Goal: Transaction & Acquisition: Purchase product/service

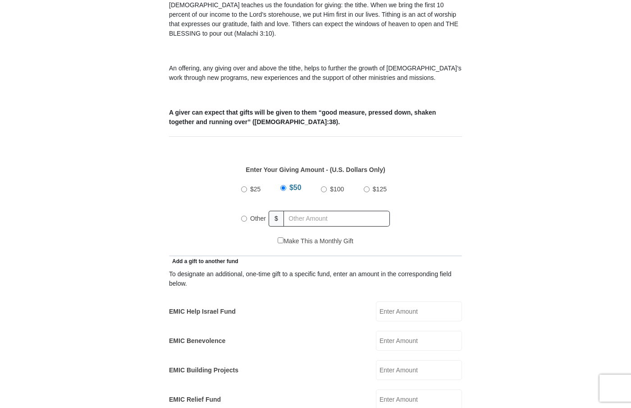
scroll to position [297, 0]
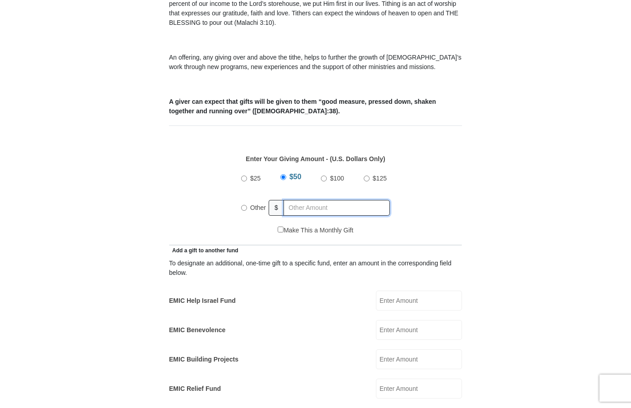
radio input "true"
click at [324, 200] on input "text" at bounding box center [338, 208] width 103 height 16
click at [318, 200] on input "text" at bounding box center [338, 208] width 103 height 16
type input "260"
click at [398, 290] on input "EMIC Help Israel Fund" at bounding box center [419, 300] width 86 height 20
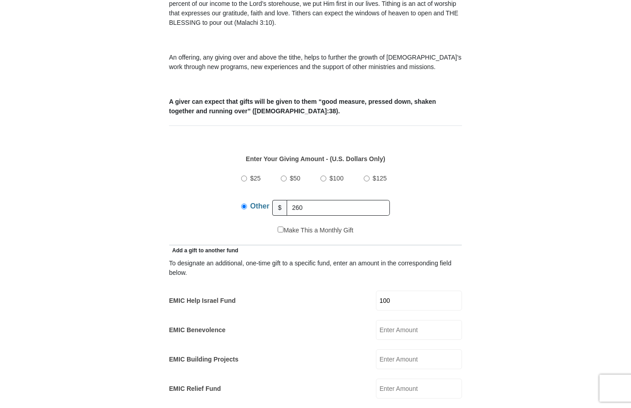
type input "100"
click at [482, 275] on form "[GEOGRAPHIC_DATA][DEMOGRAPHIC_DATA] Online Giving Because of gifts like yours, …" at bounding box center [316, 406] width 514 height 1334
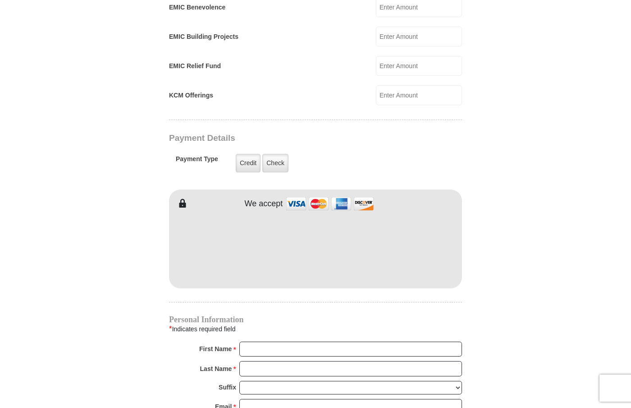
scroll to position [624, 0]
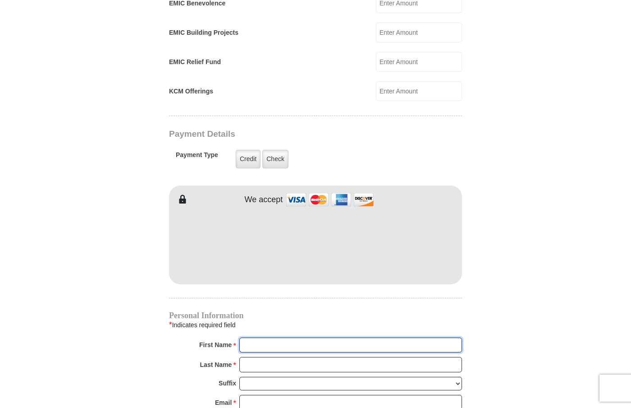
click at [281, 337] on input "First Name *" at bounding box center [350, 344] width 223 height 15
type input "Dyanna"
click at [280, 357] on input "Last Name *" at bounding box center [350, 364] width 223 height 15
type input "[PERSON_NAME]"
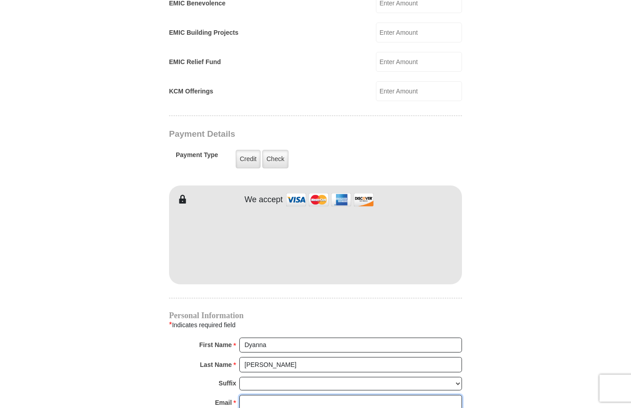
click at [269, 395] on input "Email *" at bounding box center [350, 402] width 223 height 15
type input "[EMAIL_ADDRESS][DOMAIN_NAME]"
type input "[STREET_ADDRESS]"
type input "Haslet"
select select "[GEOGRAPHIC_DATA]"
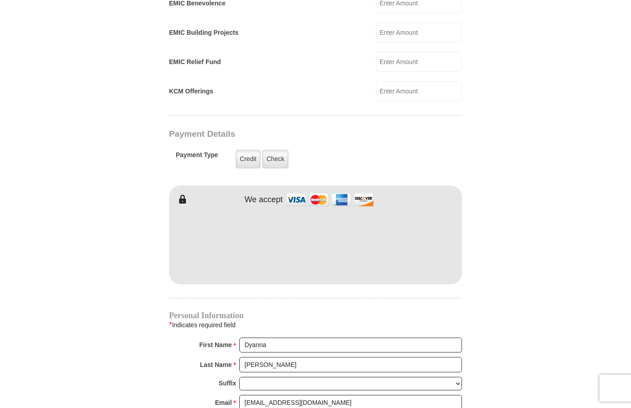
type input "76052"
type input "8178459297"
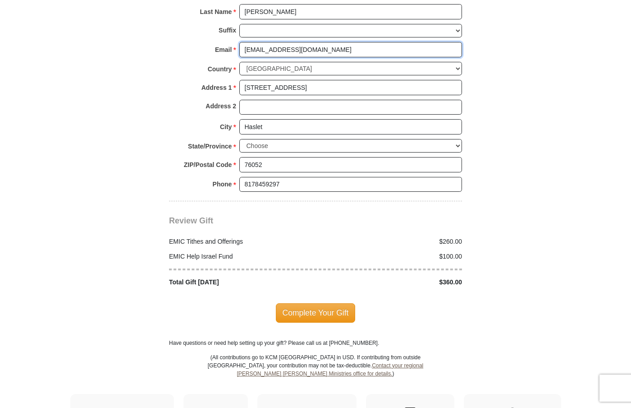
scroll to position [977, 0]
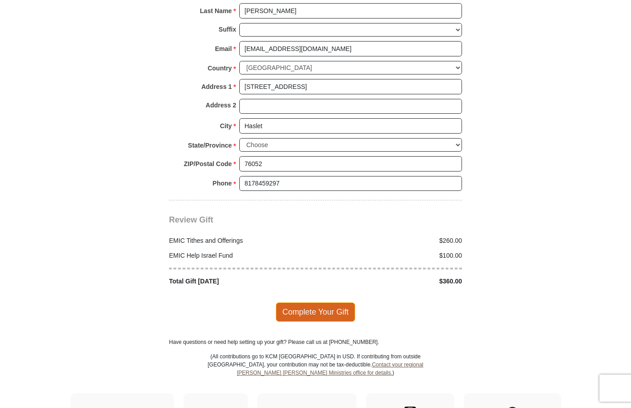
click at [318, 308] on span "Complete Your Gift" at bounding box center [316, 311] width 80 height 19
